Goal: Complete application form

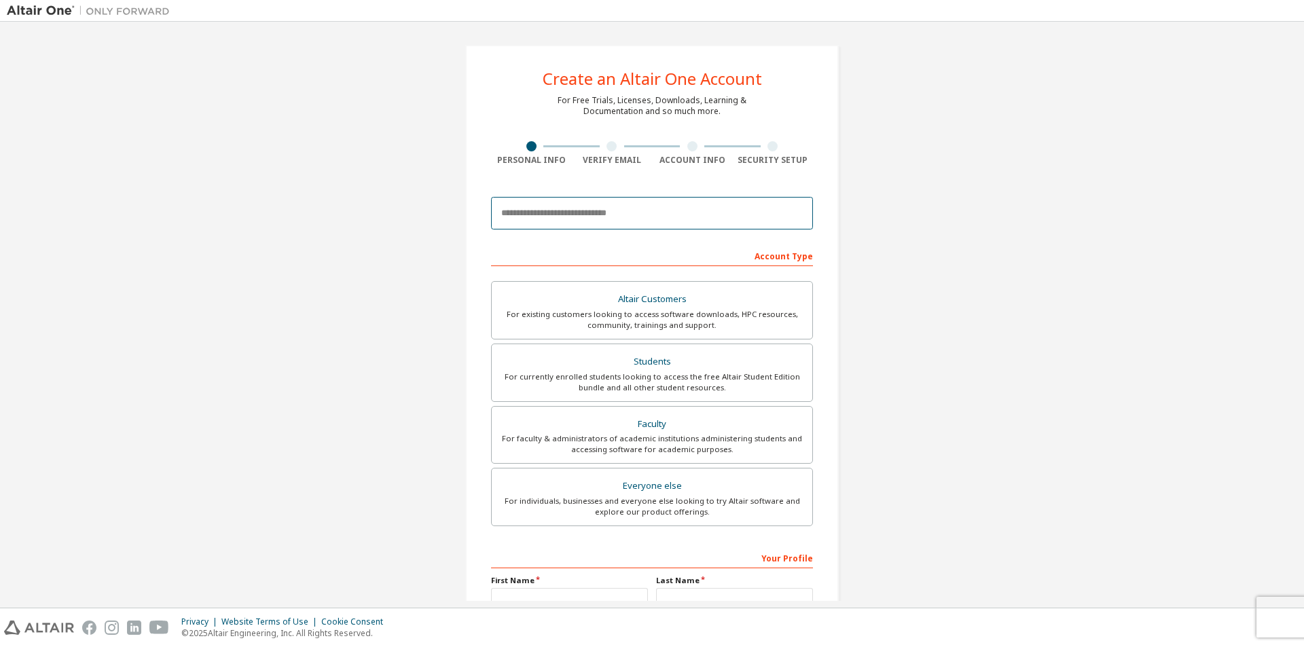
click at [601, 217] on input "email" at bounding box center [652, 213] width 322 height 33
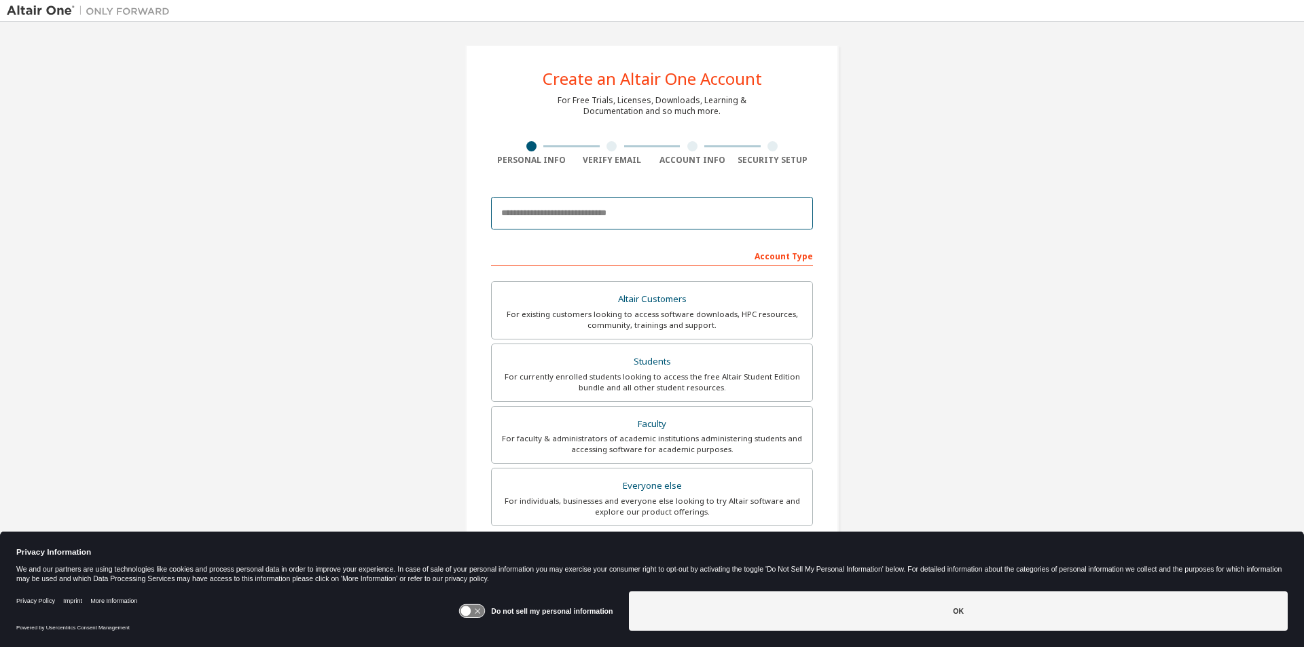
click at [600, 215] on input "email" at bounding box center [652, 213] width 322 height 33
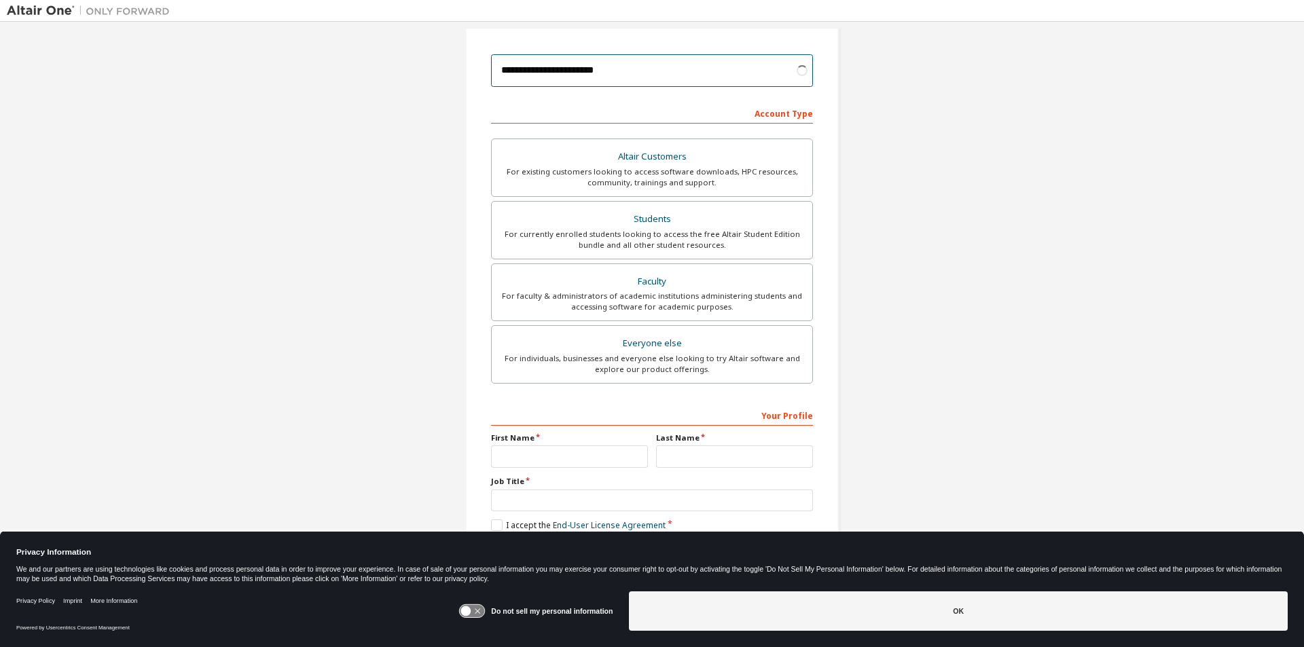
scroll to position [147, 0]
type input "**********"
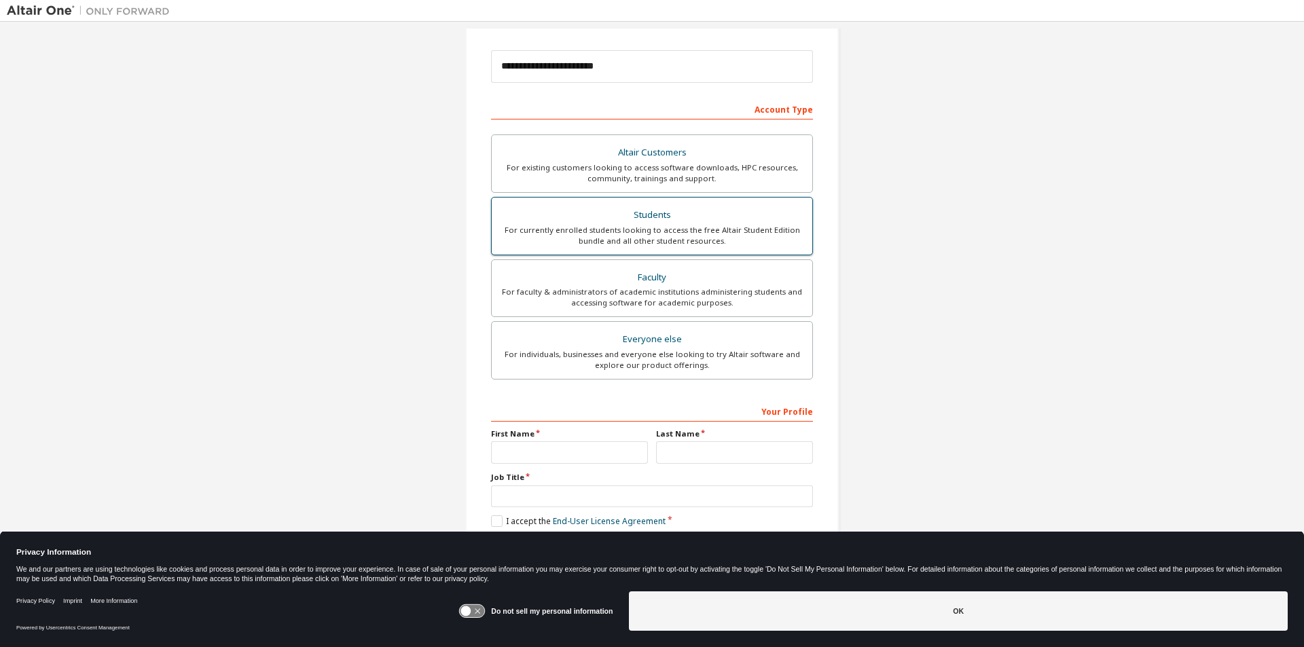
click at [784, 236] on div "For currently enrolled students looking to access the free Altair Student Editi…" at bounding box center [652, 236] width 304 height 22
click at [617, 460] on input "text" at bounding box center [569, 452] width 157 height 22
type input "******"
click at [602, 492] on input "text" at bounding box center [652, 497] width 322 height 22
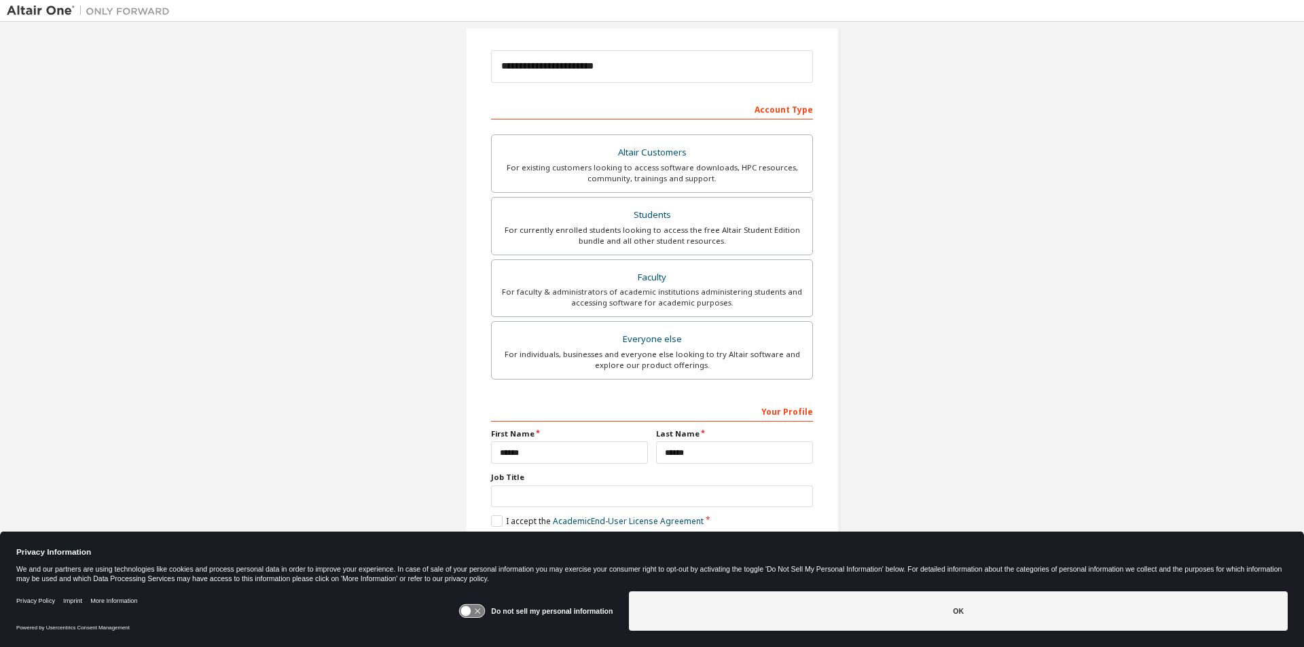
click at [491, 530] on div "Your Profile First Name ****** Last Name ****** Job Title Please provide State/…" at bounding box center [652, 488] width 322 height 176
click at [493, 520] on label "I accept the Academic End-User License Agreement" at bounding box center [597, 522] width 213 height 12
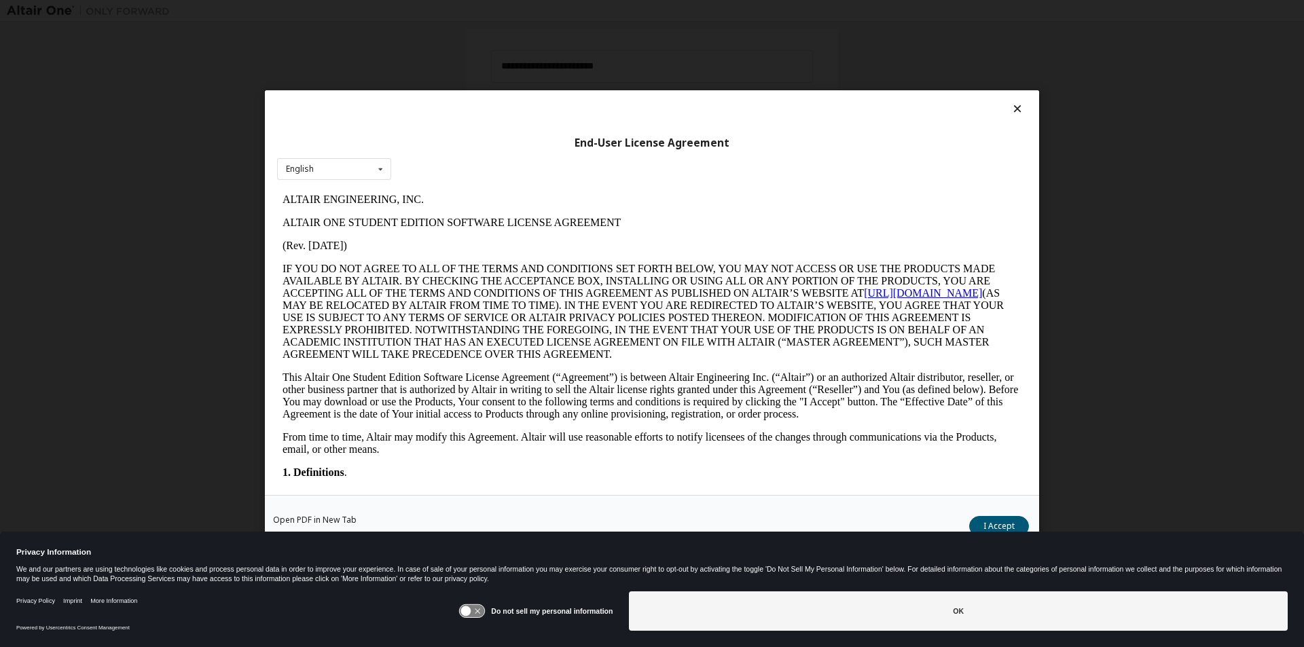
scroll to position [0, 0]
click at [995, 517] on button "I Accept" at bounding box center [999, 526] width 60 height 20
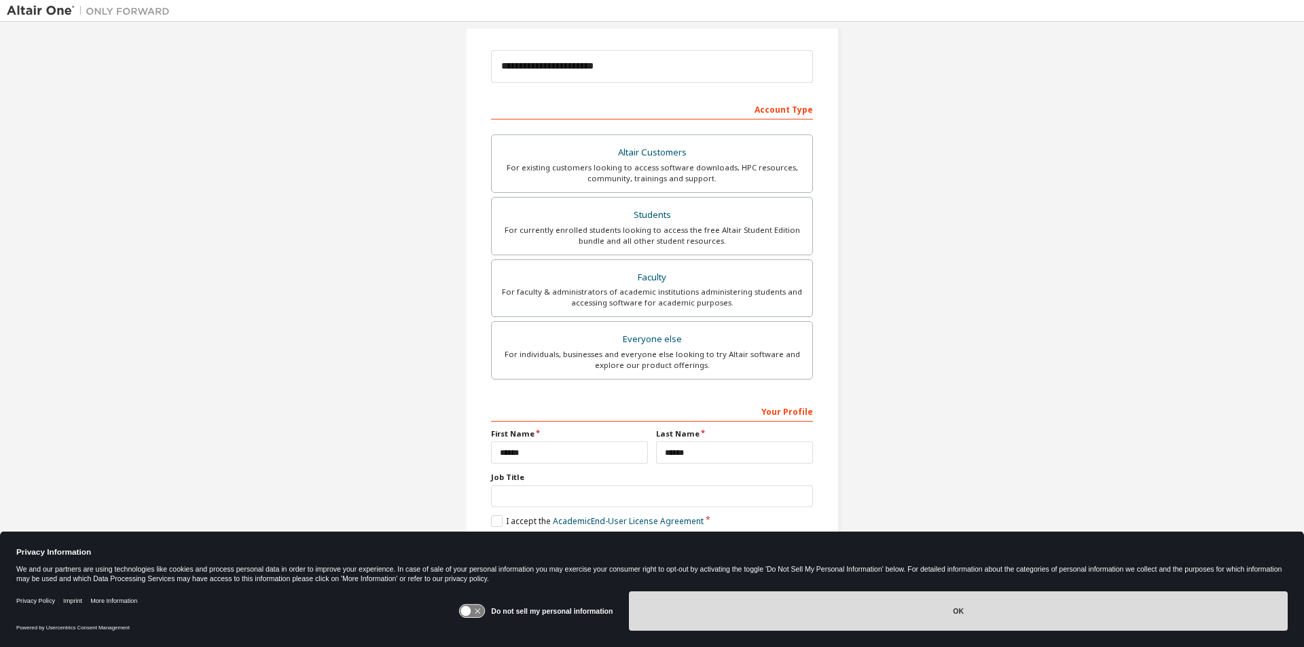
click at [907, 626] on button "OK" at bounding box center [958, 611] width 659 height 39
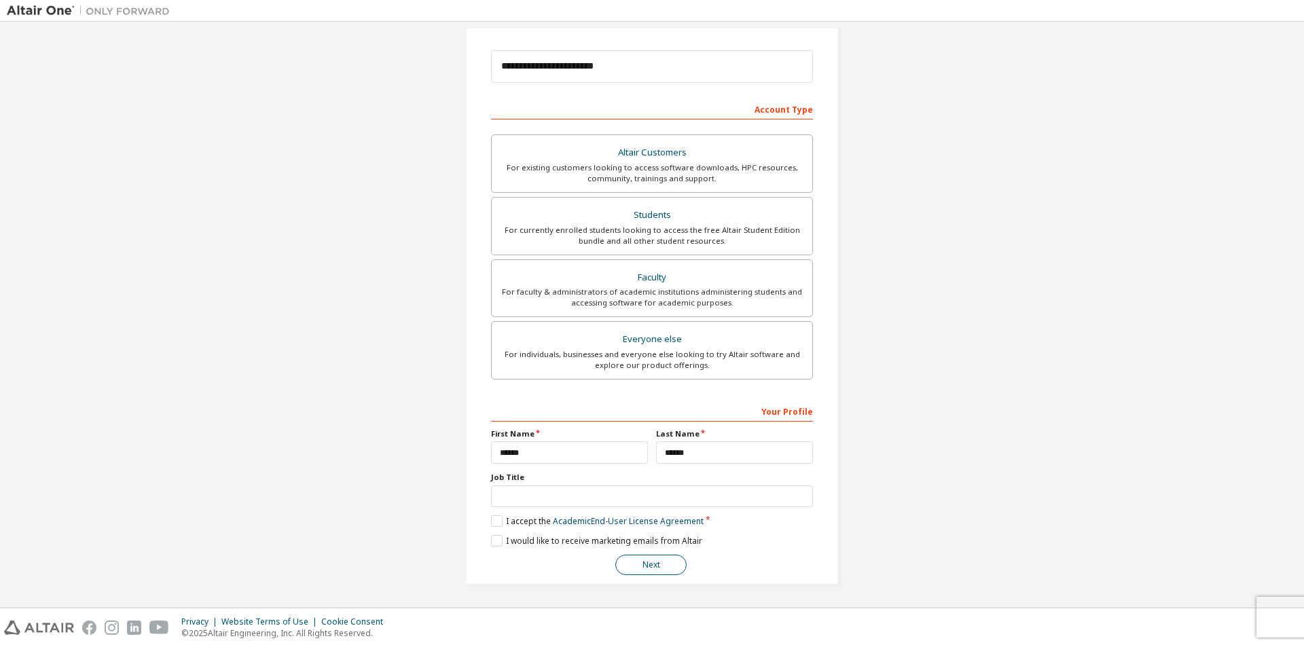
click at [636, 564] on button "Next" at bounding box center [650, 565] width 71 height 20
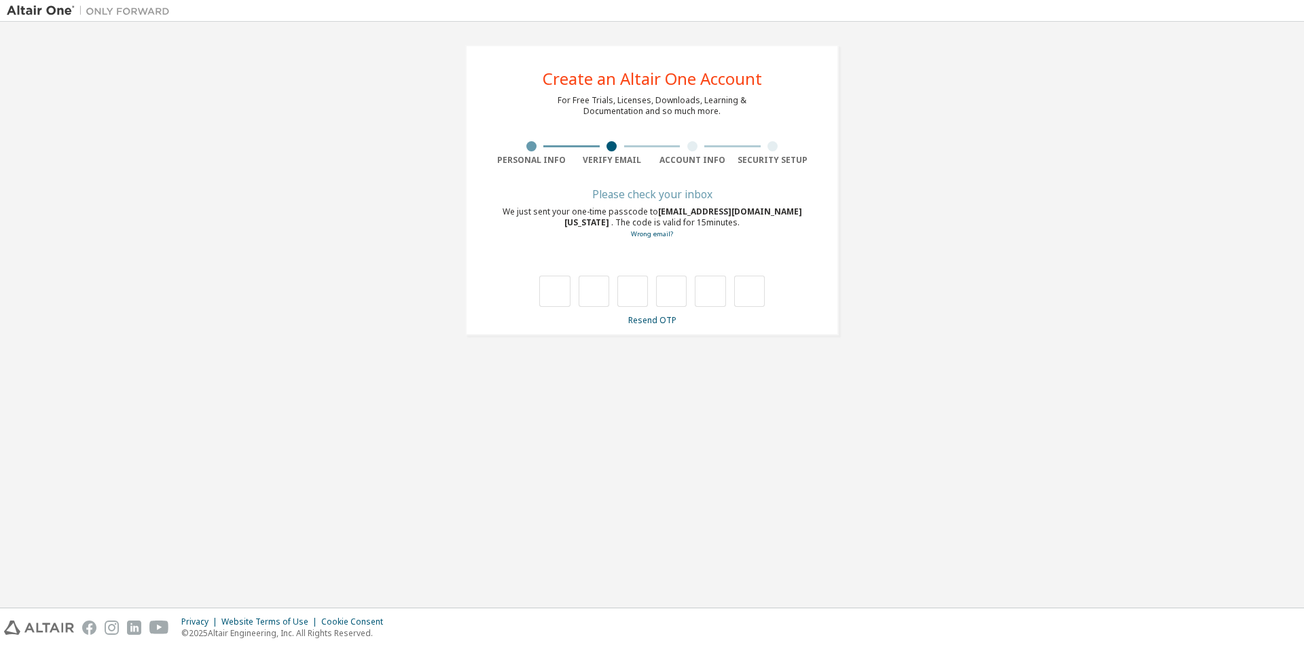
type input "*"
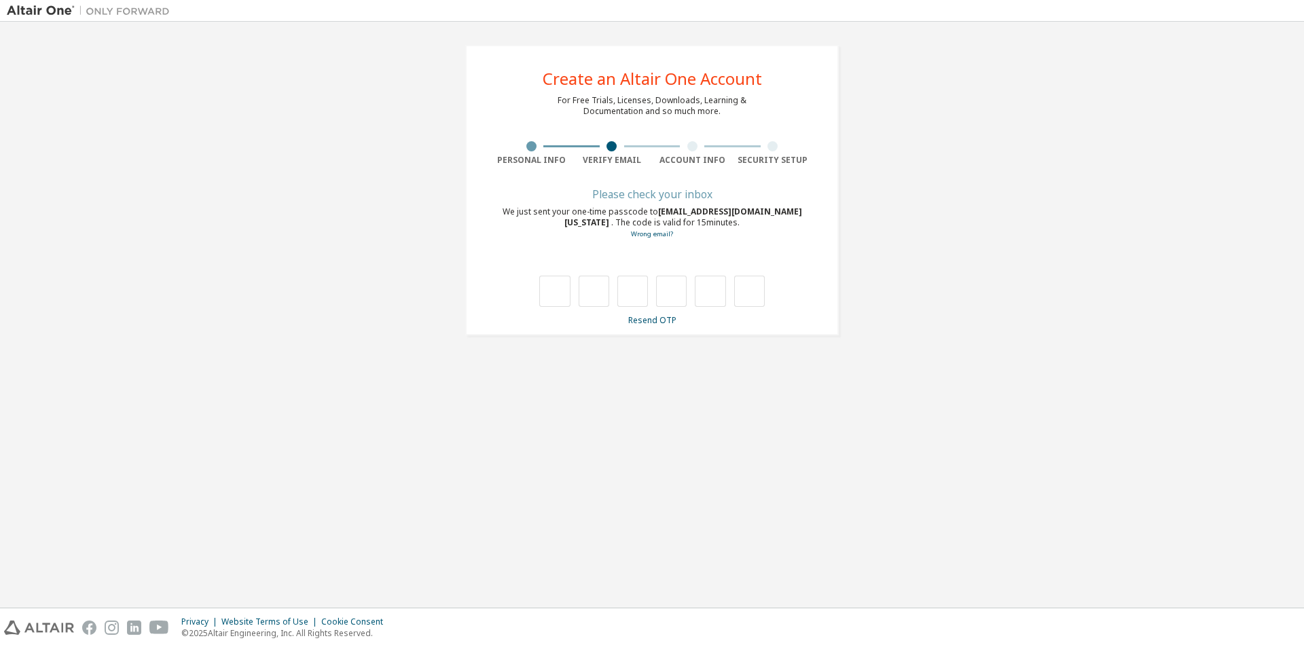
type input "*"
